Goal: Answer question/provide support

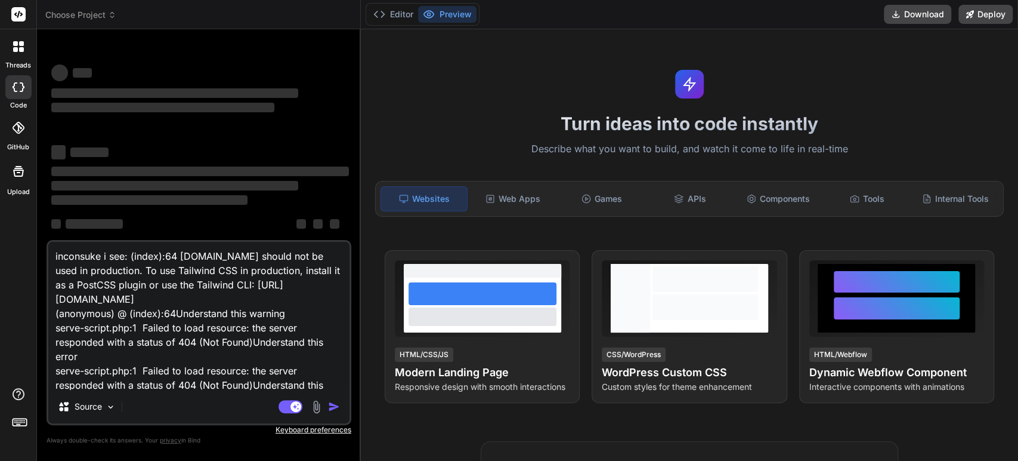
type textarea "x"
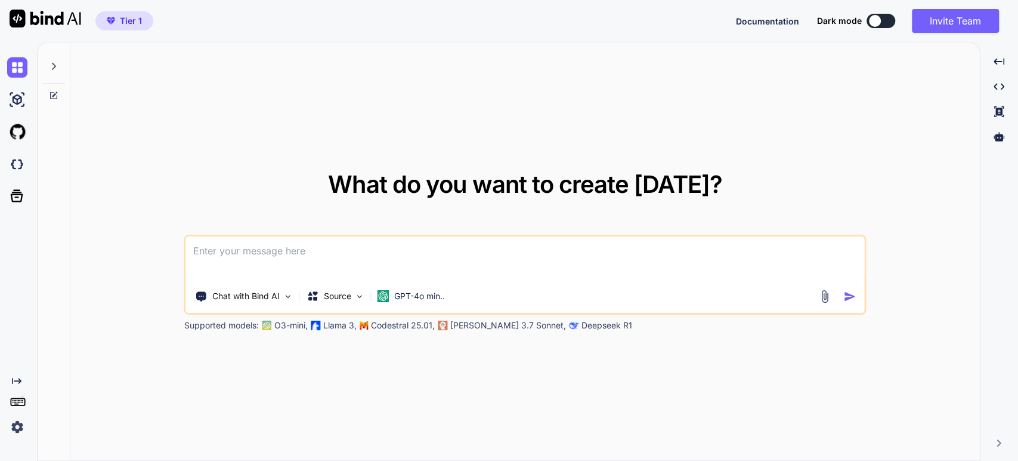
click at [50, 62] on icon at bounding box center [54, 66] width 10 height 10
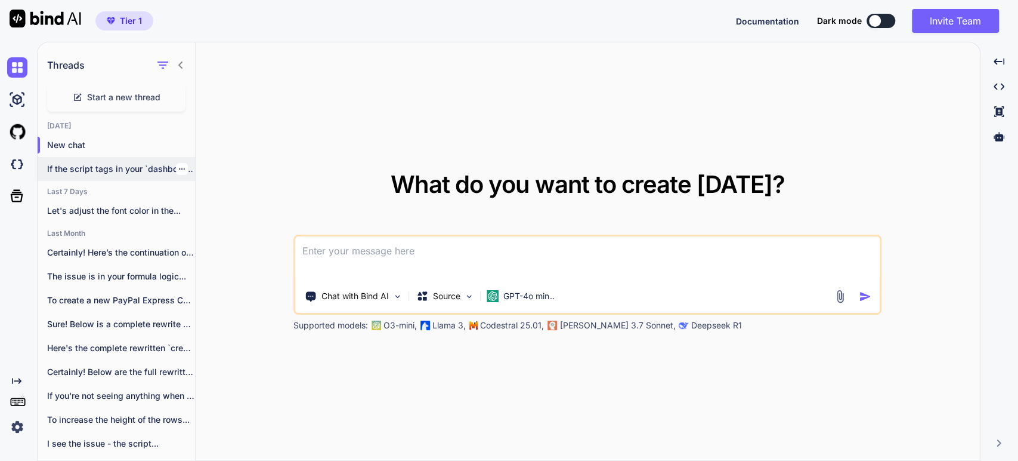
click at [95, 168] on p "If the script tags in your `dashboard41.php`..." at bounding box center [121, 169] width 148 height 12
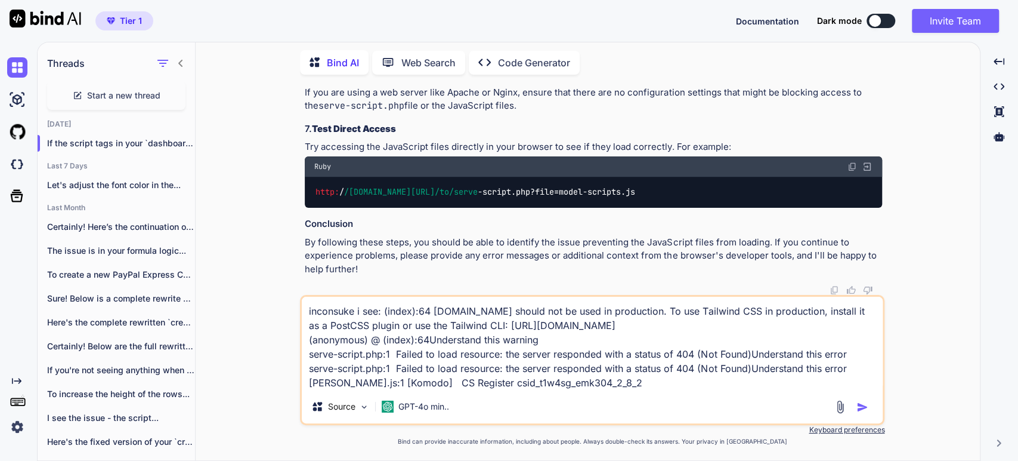
scroll to position [5183, 0]
type textarea "x"
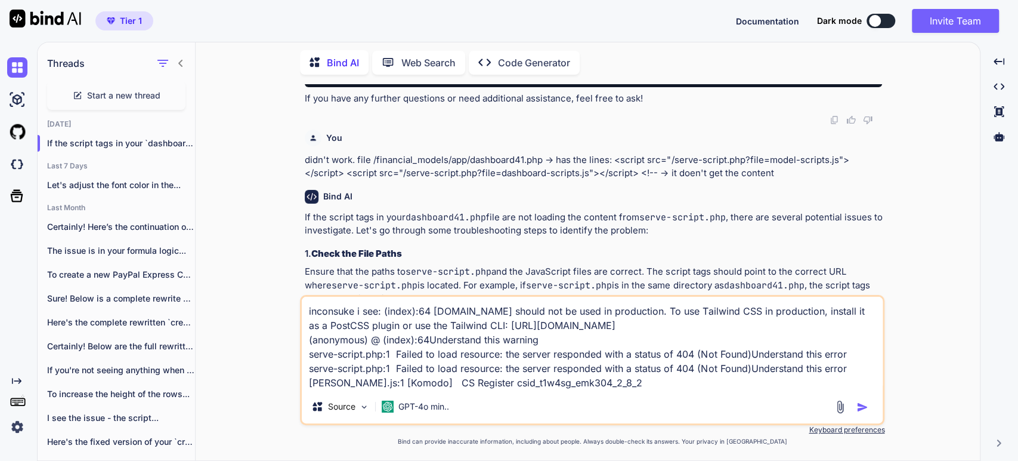
scroll to position [2730, 0]
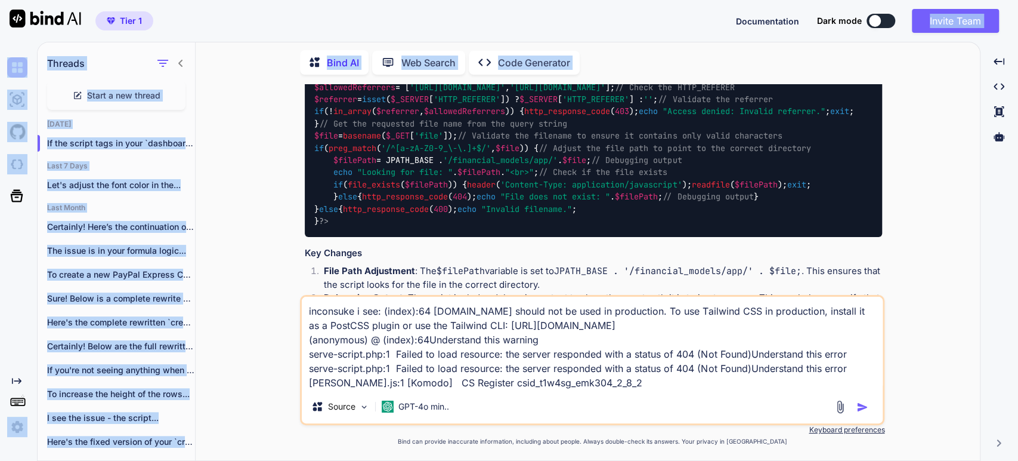
drag, startPoint x: 908, startPoint y: 175, endPoint x: 880, endPoint y: 4, distance: 174.0
click at [880, 4] on div "Tier 1 Documentation Dark mode Invite Team Created with Pixso. Created with Pix…" at bounding box center [509, 230] width 1018 height 461
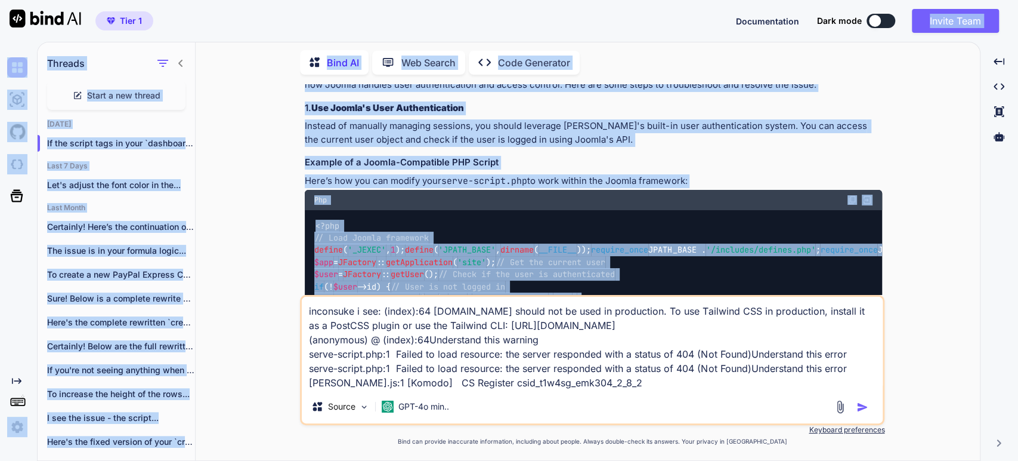
scroll to position [0, 0]
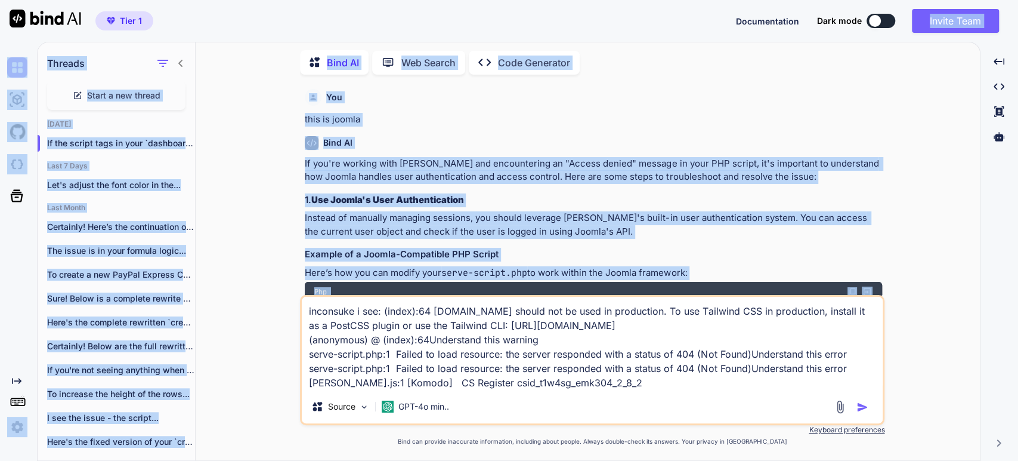
click at [470, 166] on p "If you're working with [PERSON_NAME] and encountering an "Access denied" messag…" at bounding box center [594, 170] width 578 height 27
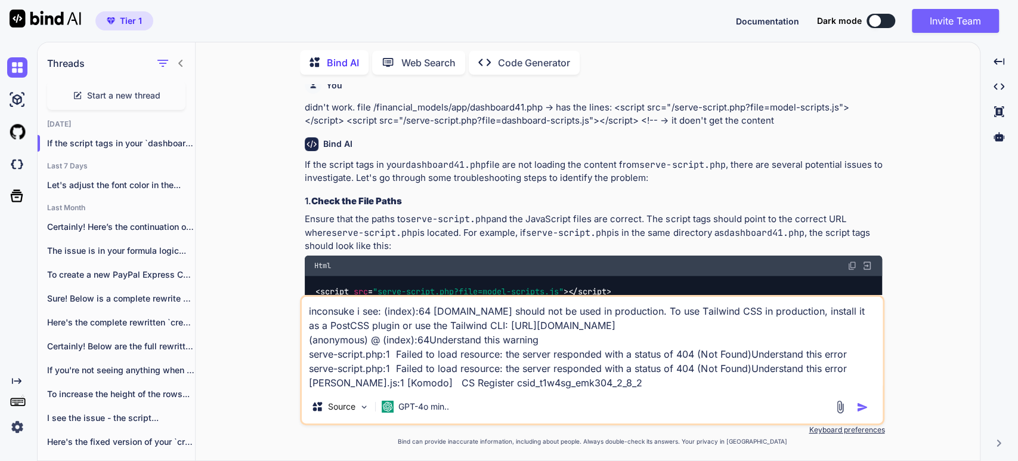
scroll to position [3248, 0]
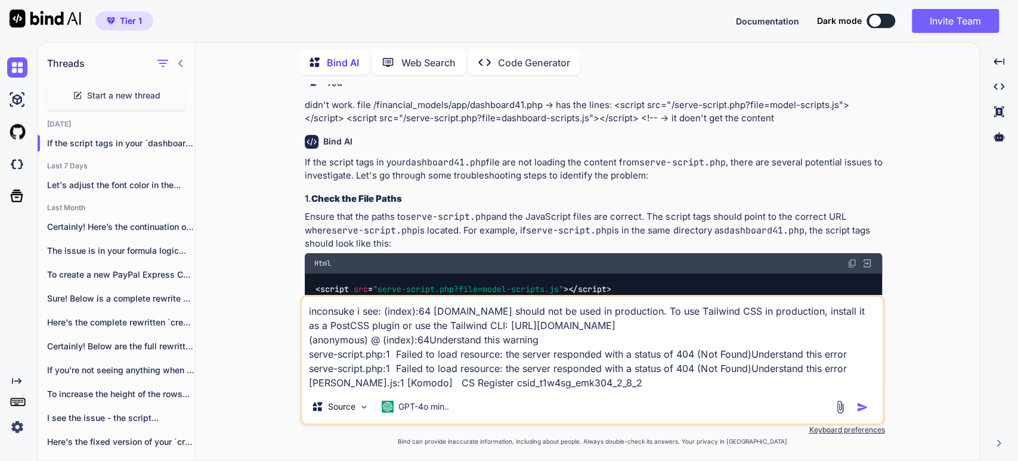
drag, startPoint x: 367, startPoint y: 155, endPoint x: 371, endPoint y: 171, distance: 16.1
copy code "'[URL][DOMAIN_NAME]' , '[URL][DOMAIN_NAME]'"
